Goal: Task Accomplishment & Management: Use online tool/utility

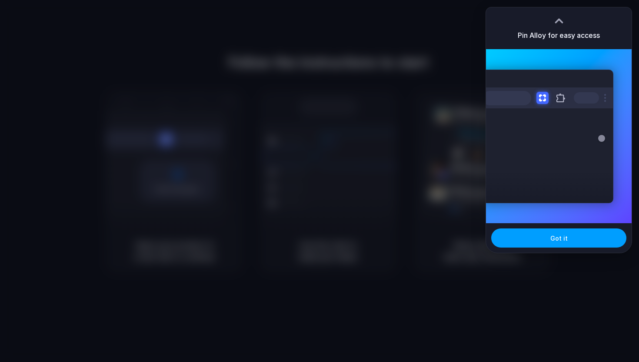
click at [554, 234] on span "Got it" at bounding box center [558, 237] width 17 height 9
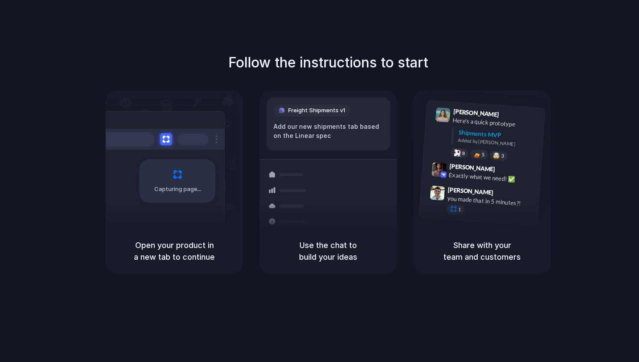
click at [405, 55] on h1 "Follow the instructions to start" at bounding box center [328, 62] width 200 height 21
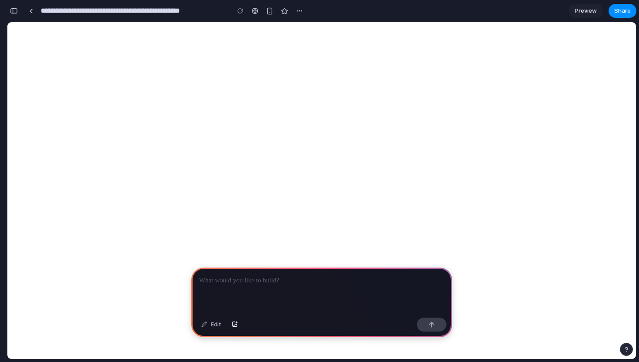
scroll to position [0, 8]
select select "Multiple select"
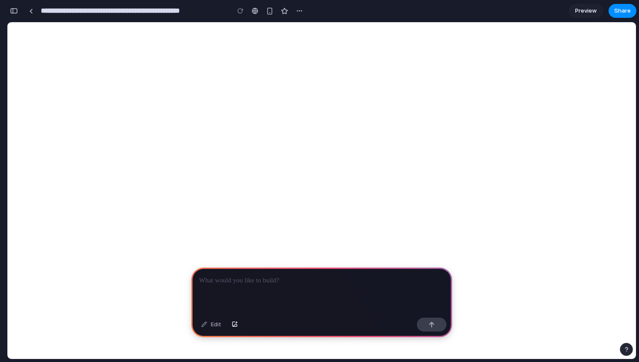
select select "Multiple select"
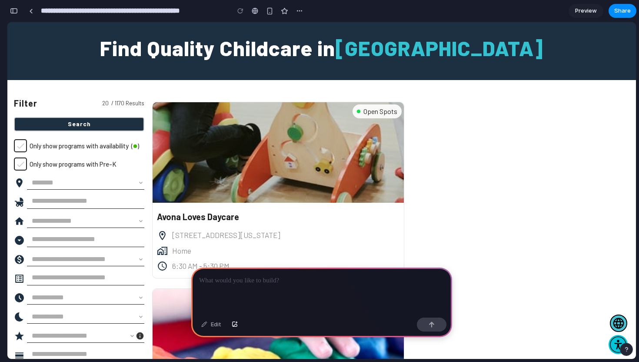
scroll to position [0, 0]
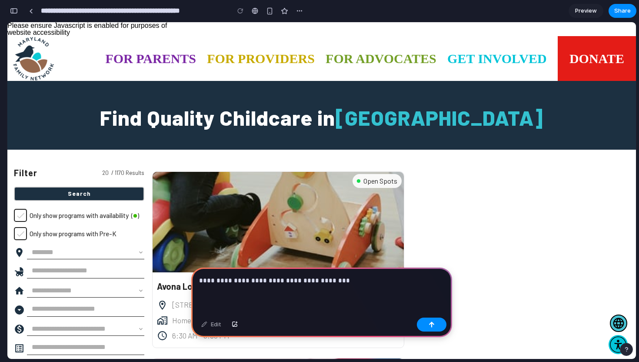
click at [253, 277] on p "**********" at bounding box center [321, 280] width 245 height 10
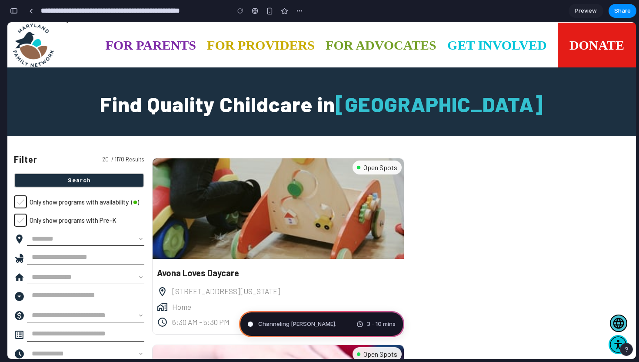
scroll to position [14, 0]
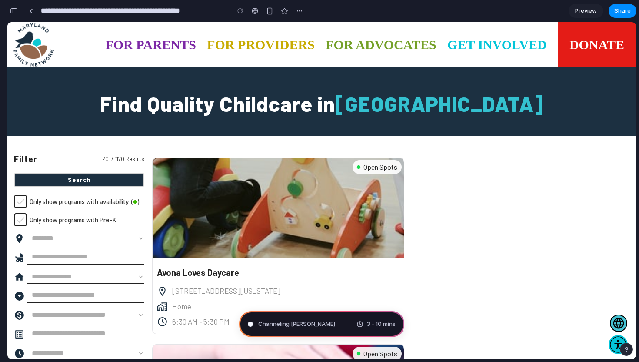
click at [312, 325] on span "Channeling Steve Jobs" at bounding box center [296, 323] width 77 height 9
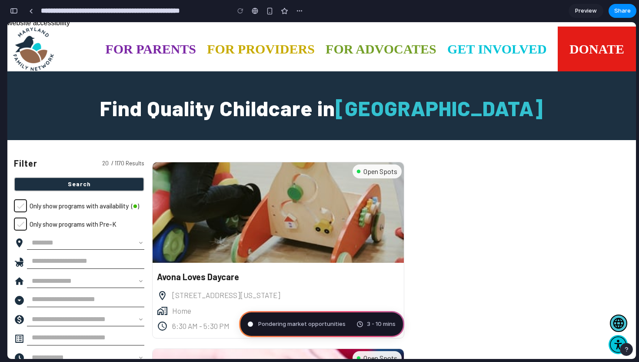
scroll to position [0, 0]
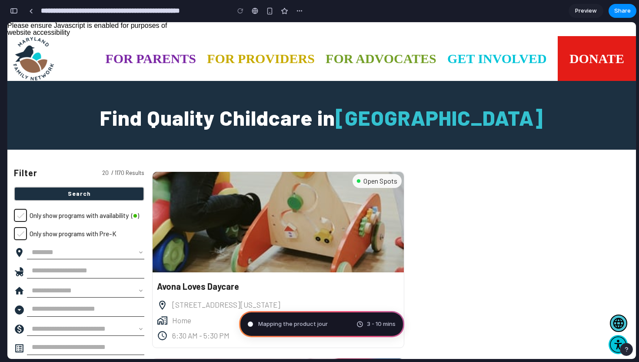
click at [309, 308] on div "1610 Ramblewood Road Baltimore, Maryland" at bounding box center [285, 305] width 227 height 10
click at [310, 322] on span "Mapping the product journey ." at bounding box center [298, 323] width 80 height 9
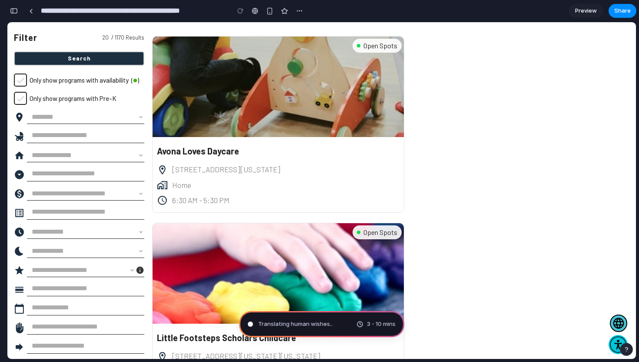
scroll to position [208, 0]
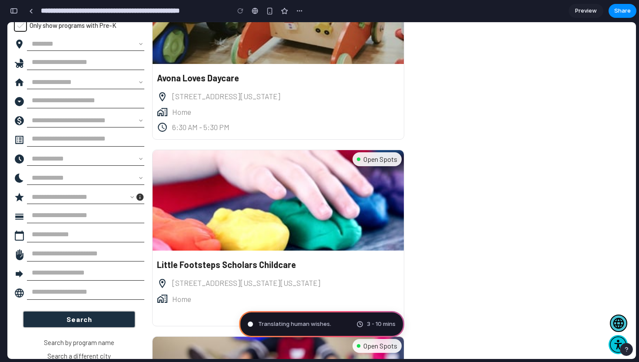
click at [342, 323] on div "Translating human wishes . 3 - 10 mins" at bounding box center [321, 324] width 165 height 26
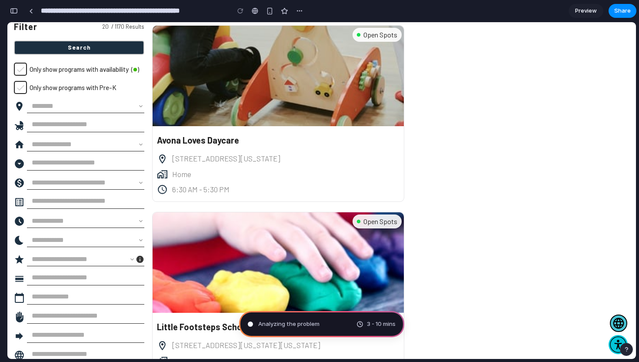
scroll to position [0, 0]
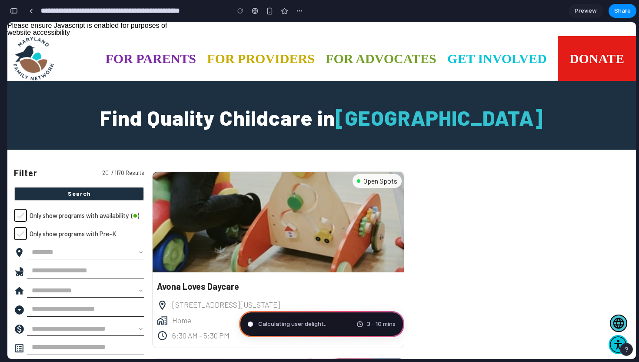
click at [592, 12] on span "Preview" at bounding box center [586, 11] width 22 height 9
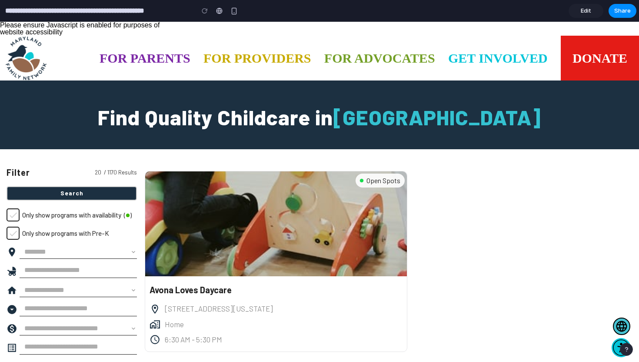
click at [592, 12] on link "Edit" at bounding box center [585, 11] width 35 height 14
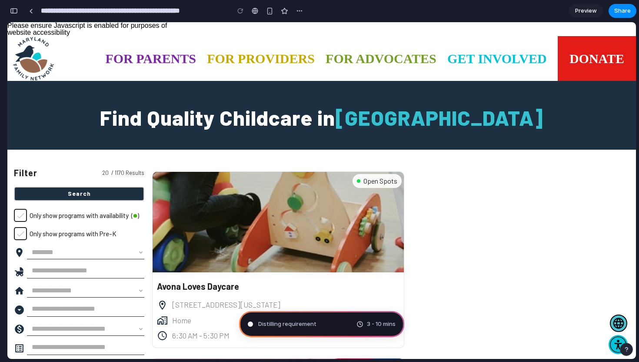
click at [592, 12] on span "Preview" at bounding box center [586, 11] width 22 height 9
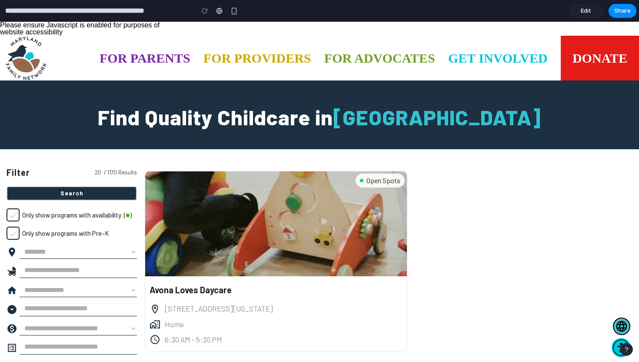
click at [592, 12] on link "Edit" at bounding box center [585, 11] width 35 height 14
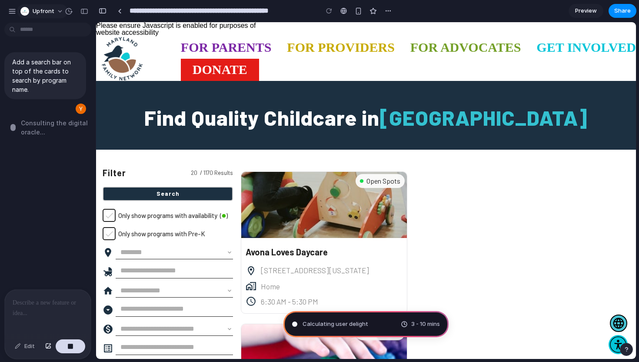
click at [49, 13] on span "Upfront" at bounding box center [44, 11] width 22 height 9
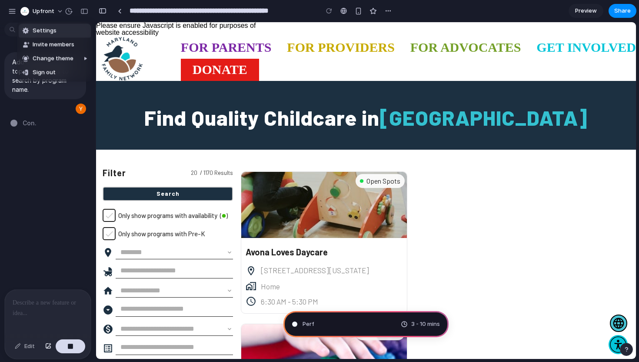
click at [49, 11] on div "Settings Invite members Change theme Sign out" at bounding box center [319, 181] width 639 height 362
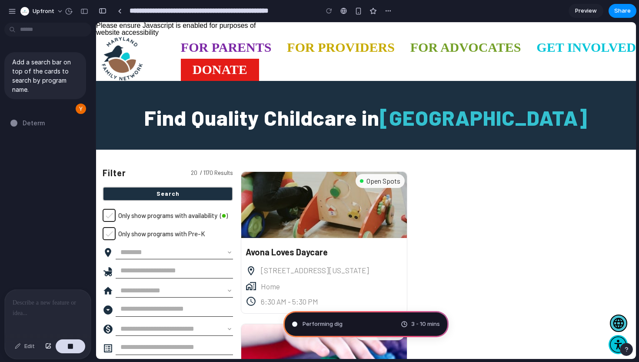
click at [49, 11] on span "Upfront" at bounding box center [44, 11] width 22 height 9
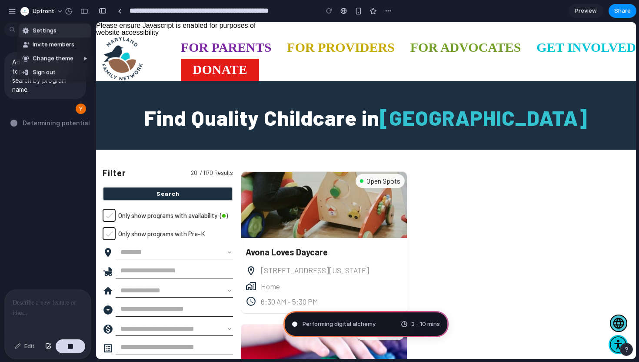
click at [49, 11] on div "Settings Invite members Change theme Sign out" at bounding box center [319, 181] width 639 height 362
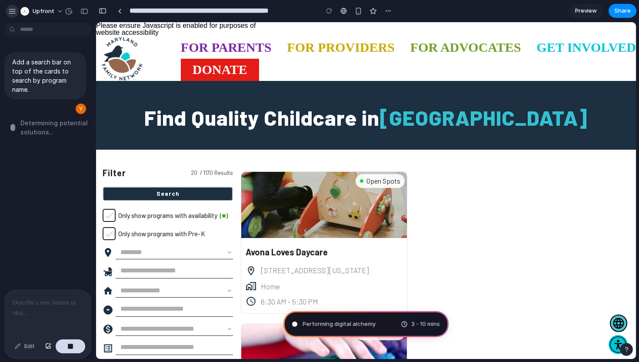
click at [12, 10] on div "button" at bounding box center [12, 11] width 8 height 8
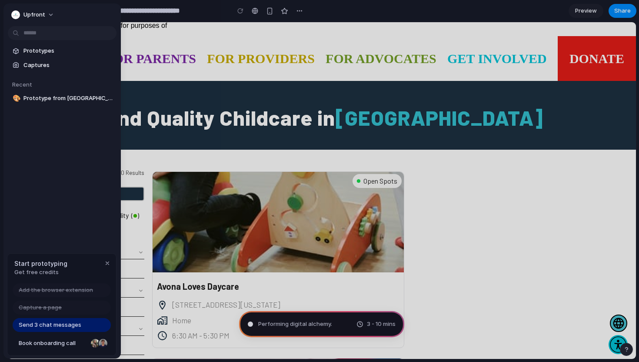
type input "**********"
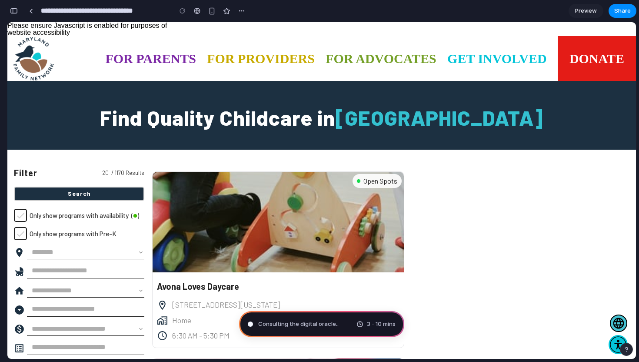
click at [385, 248] on img at bounding box center [278, 222] width 251 height 100
click at [19, 8] on button "button" at bounding box center [14, 11] width 14 height 14
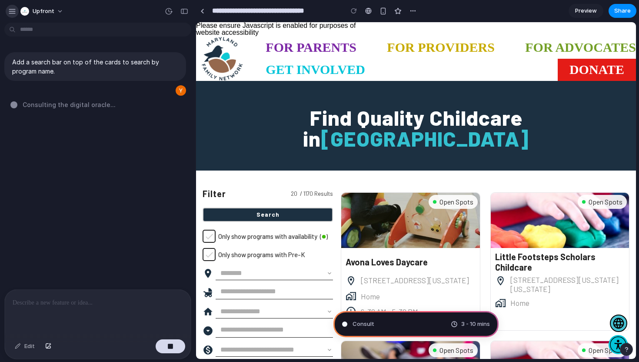
click at [15, 11] on div "button" at bounding box center [12, 11] width 8 height 8
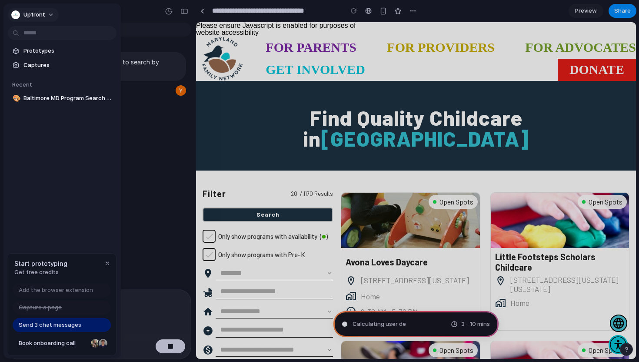
click at [40, 14] on span "Upfront" at bounding box center [34, 14] width 22 height 9
click at [45, 17] on div "Settings Invite members Change theme Sign out" at bounding box center [319, 181] width 639 height 362
click at [45, 17] on button "Upfront" at bounding box center [33, 15] width 51 height 14
click at [45, 17] on div "Settings Invite members Change theme Sign out" at bounding box center [319, 181] width 639 height 362
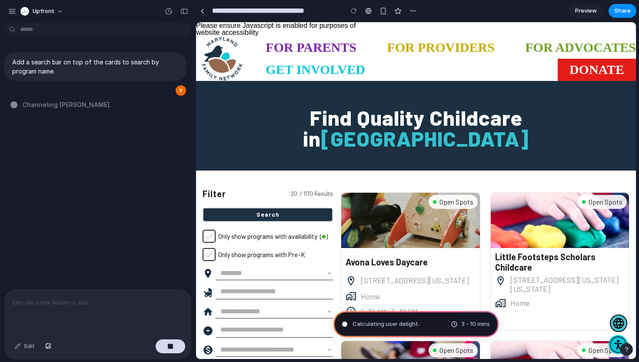
click at [128, 194] on div "Add a search bar on top of the cards to search by program name. Channeling Stev…" at bounding box center [95, 157] width 190 height 263
